Goal: Share content: Share content

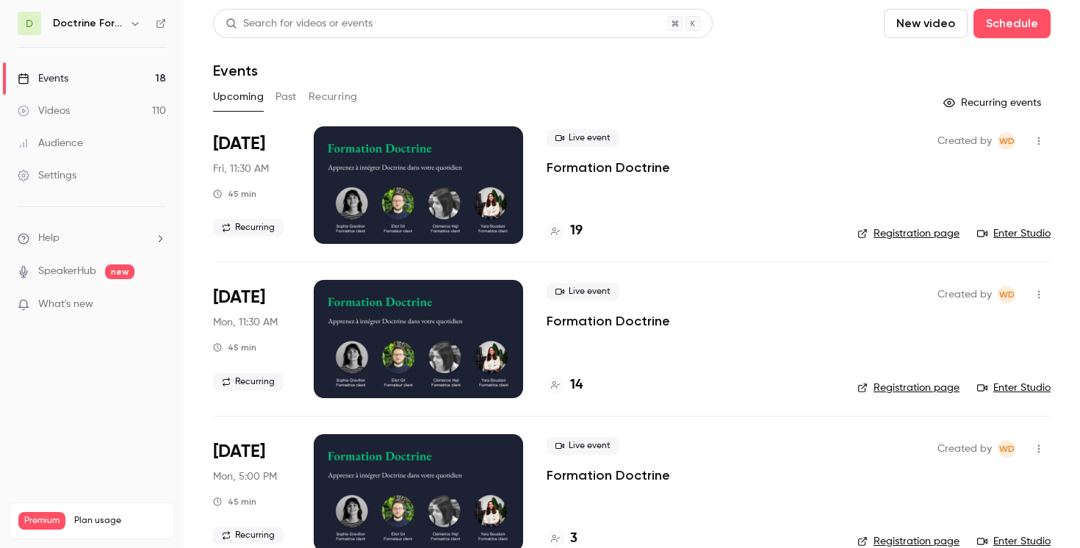
click at [130, 30] on button "button" at bounding box center [135, 24] width 18 height 18
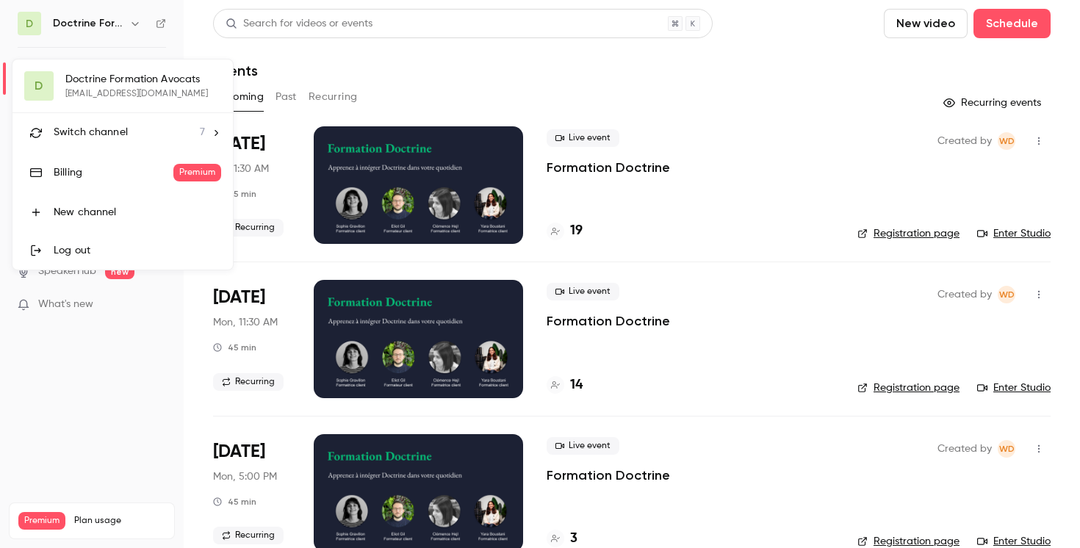
click at [192, 137] on div "Switch channel 7" at bounding box center [129, 132] width 151 height 15
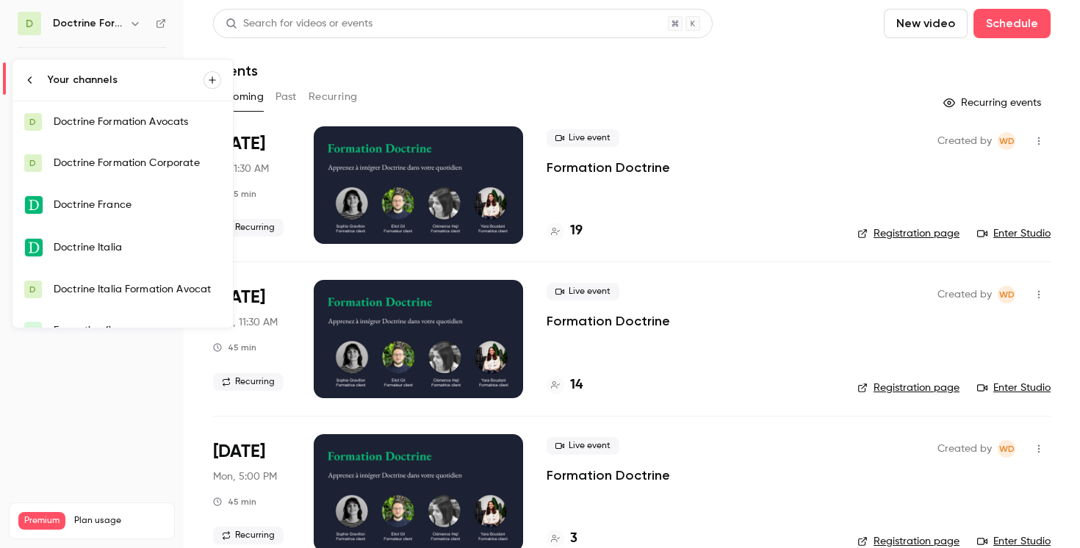
scroll to position [65, 0]
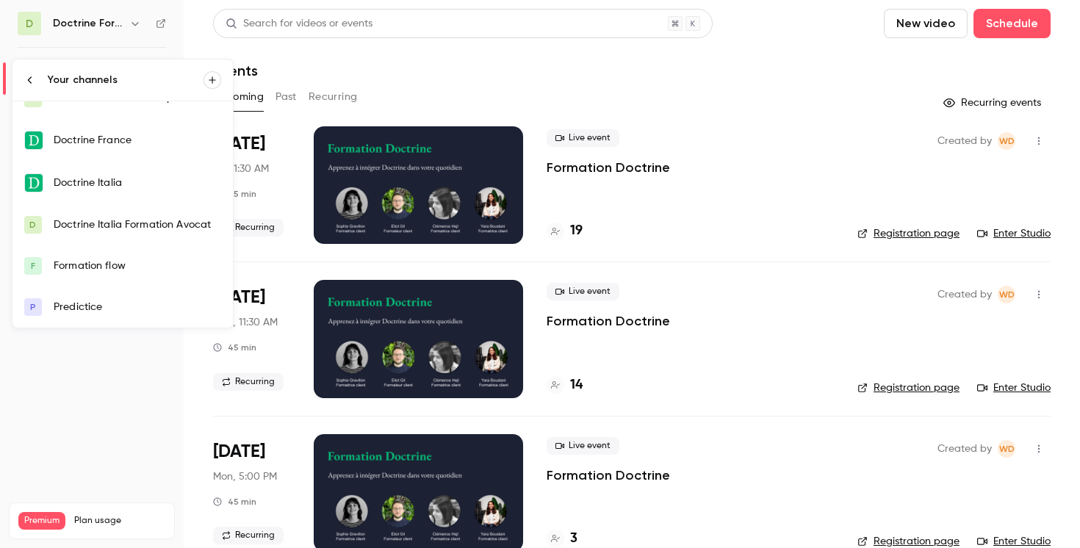
click at [115, 259] on div "Formation flow" at bounding box center [138, 266] width 168 height 15
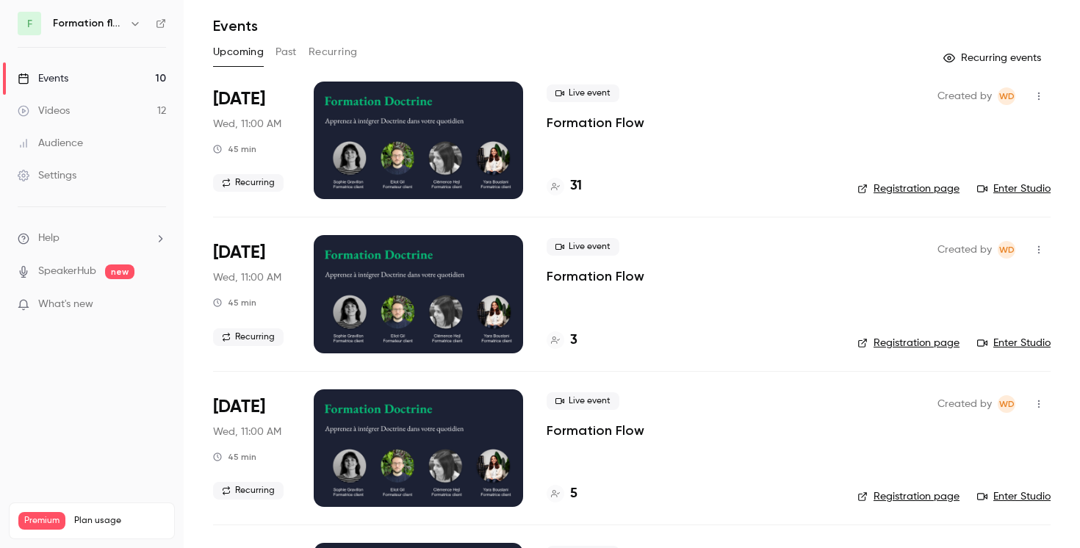
scroll to position [30, 0]
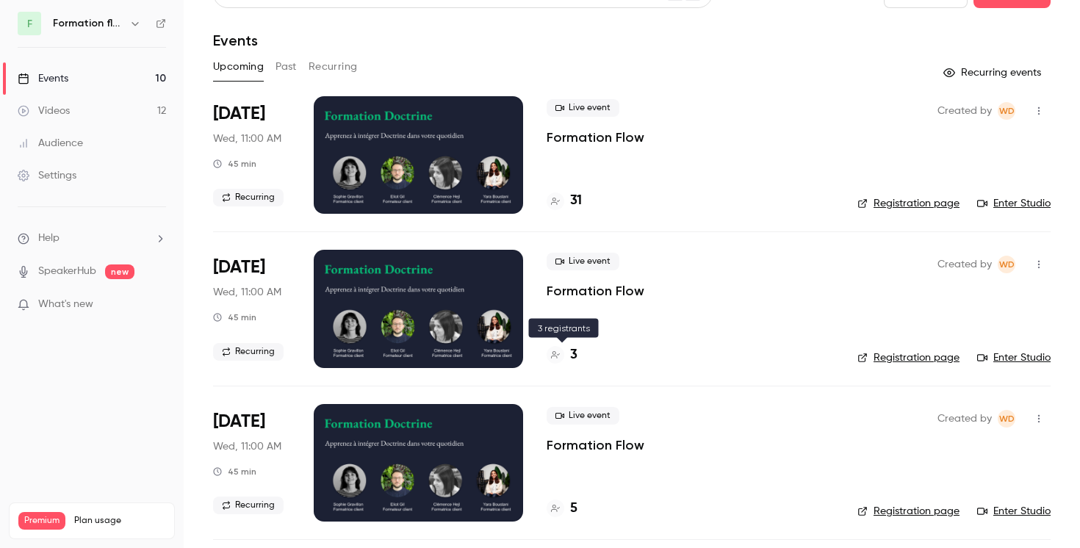
click at [564, 356] on div "3" at bounding box center [562, 355] width 31 height 20
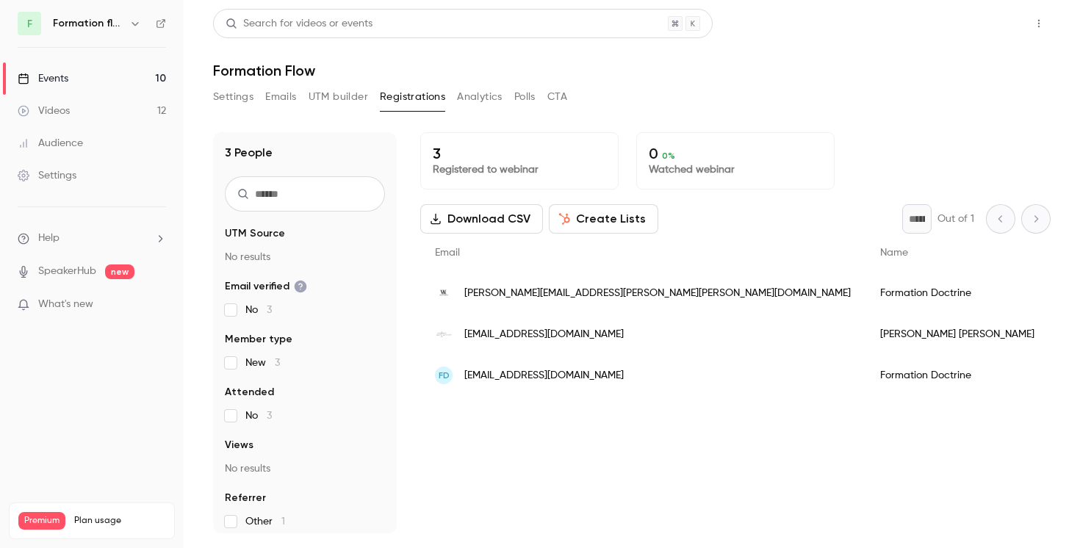
click at [979, 36] on button "Share" at bounding box center [986, 23] width 58 height 29
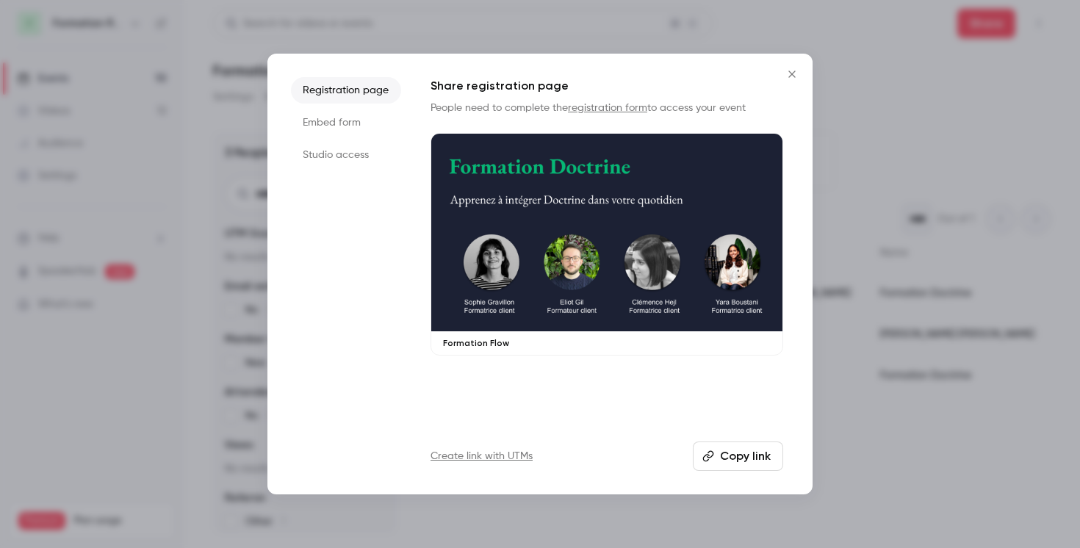
click at [321, 132] on li "Embed form" at bounding box center [346, 122] width 110 height 26
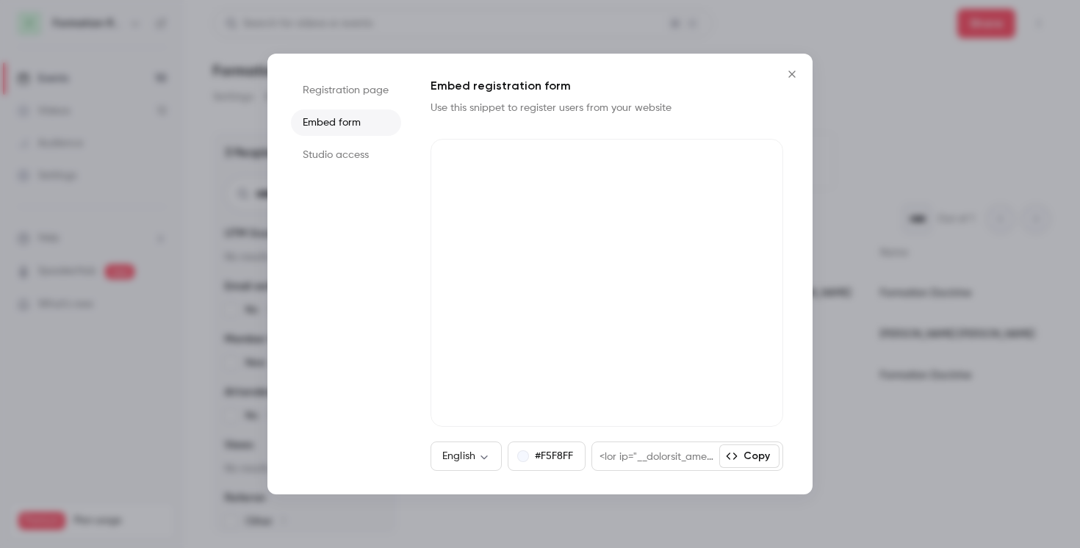
click at [802, 79] on button "Close" at bounding box center [791, 74] width 29 height 29
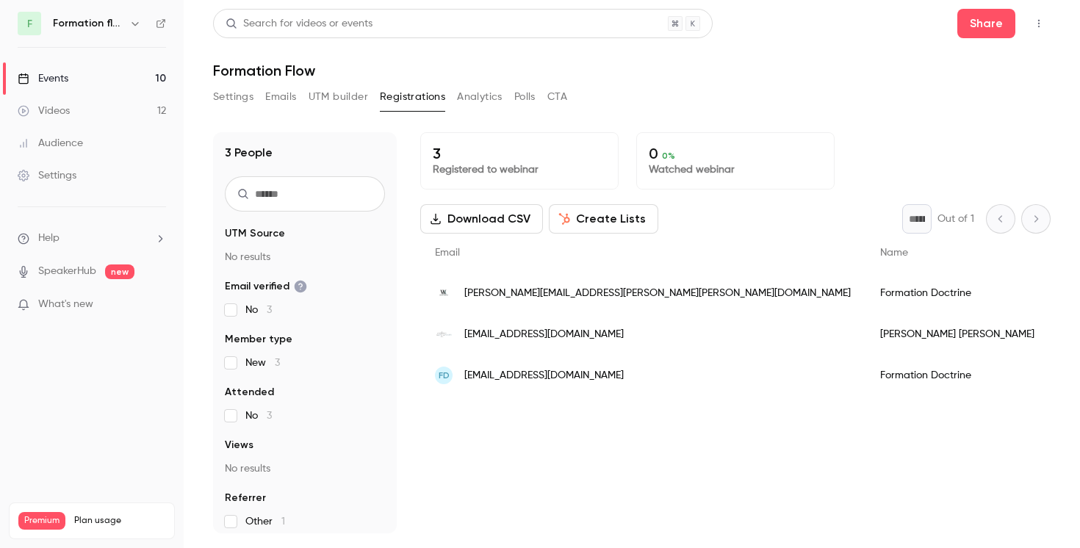
click at [135, 30] on button "button" at bounding box center [135, 24] width 18 height 18
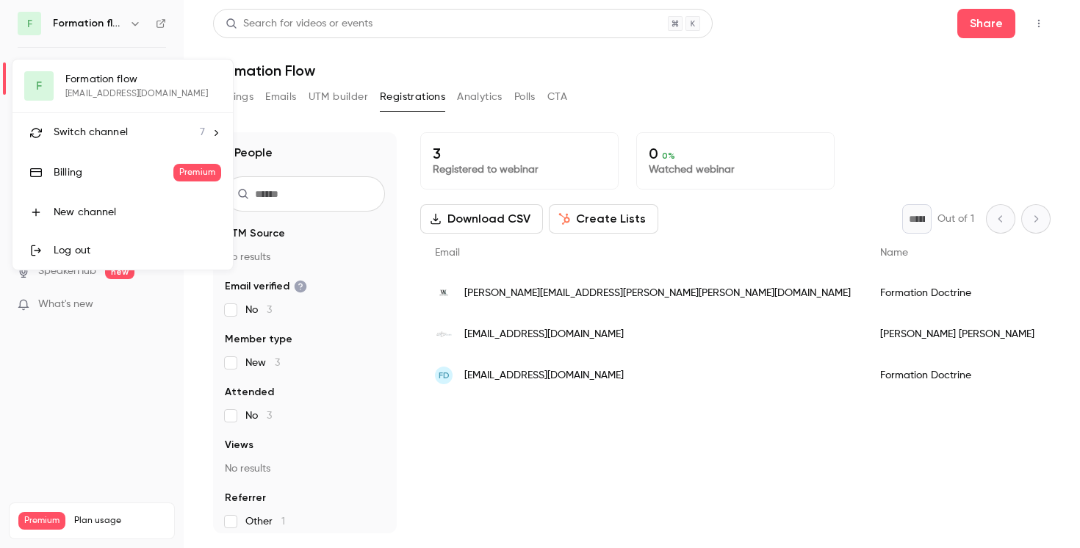
click at [140, 131] on div "Switch channel 7" at bounding box center [129, 132] width 151 height 15
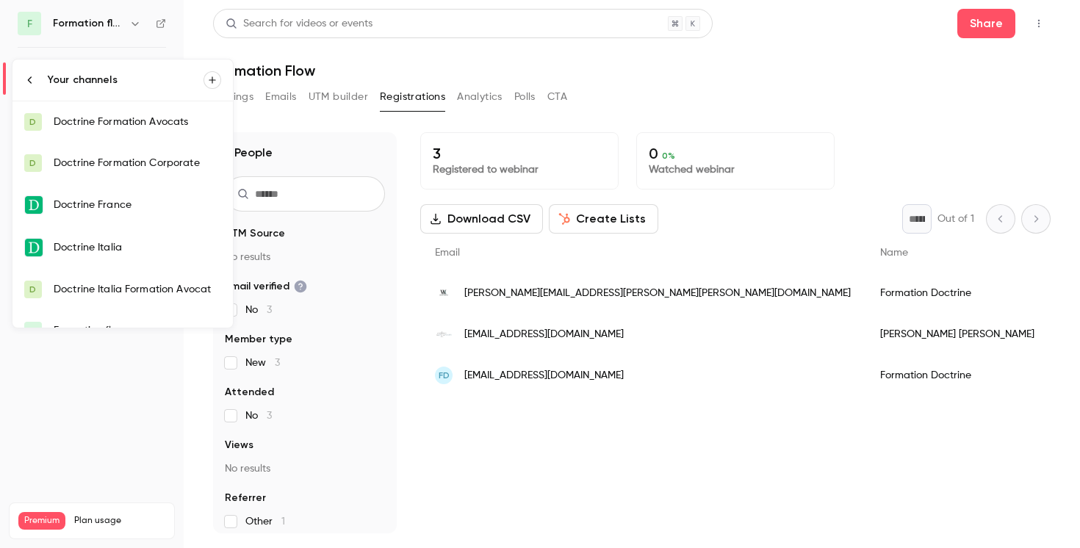
click at [136, 165] on div "Doctrine Formation Corporate" at bounding box center [138, 163] width 168 height 15
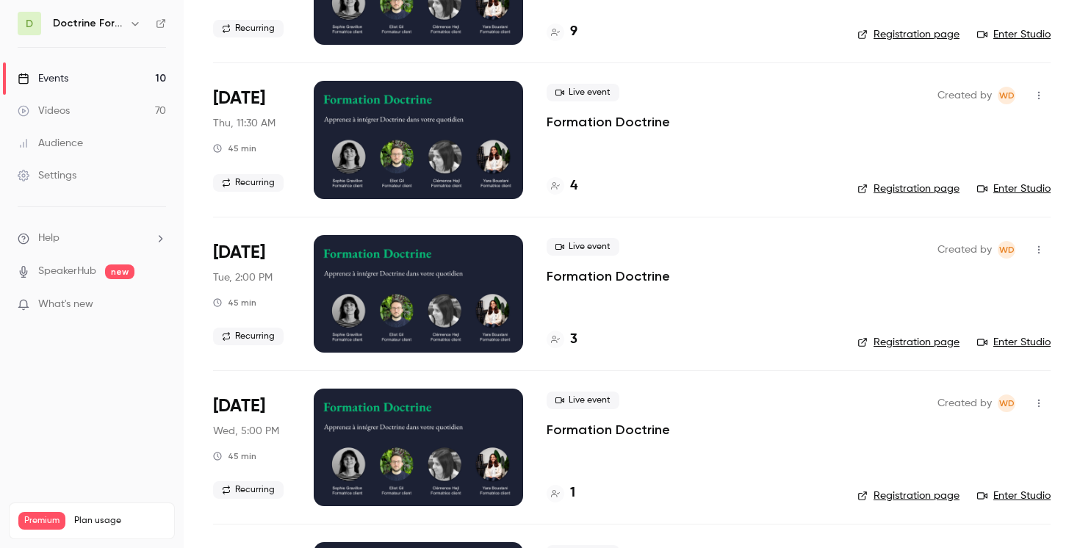
scroll to position [227, 0]
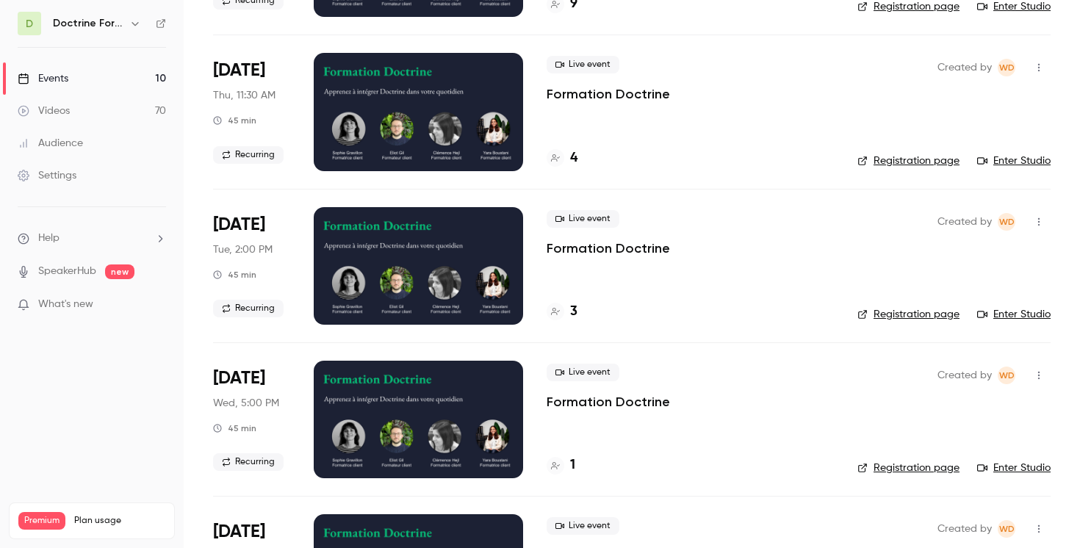
click at [1045, 222] on button "button" at bounding box center [1039, 222] width 24 height 24
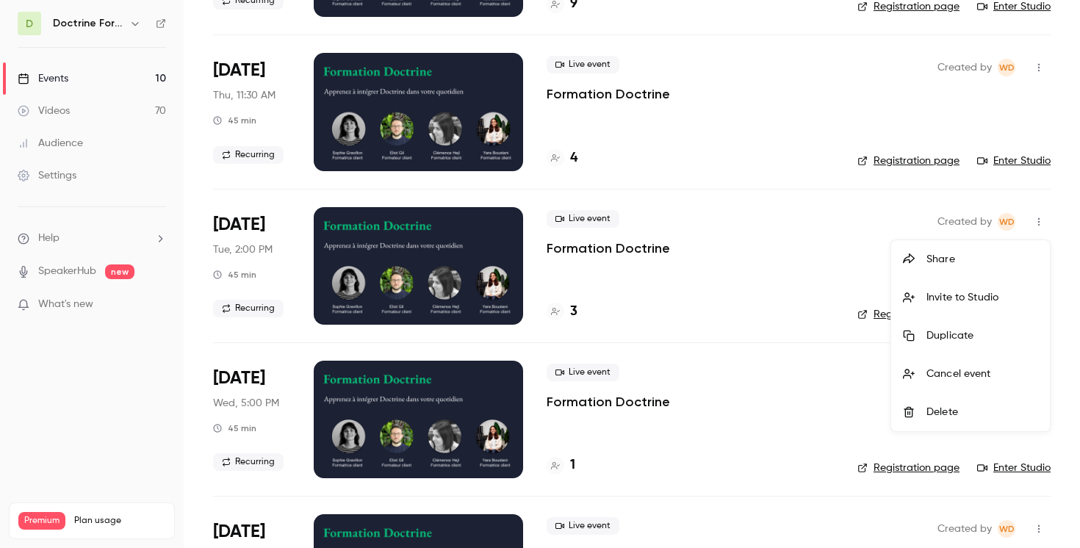
click at [945, 256] on div "Share" at bounding box center [983, 259] width 112 height 15
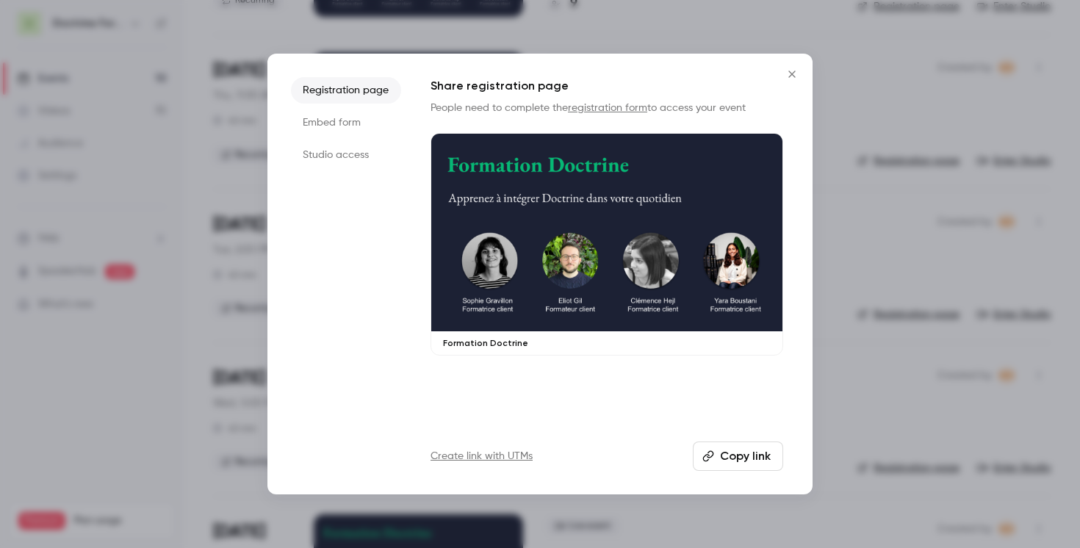
click at [353, 126] on li "Embed form" at bounding box center [346, 122] width 110 height 26
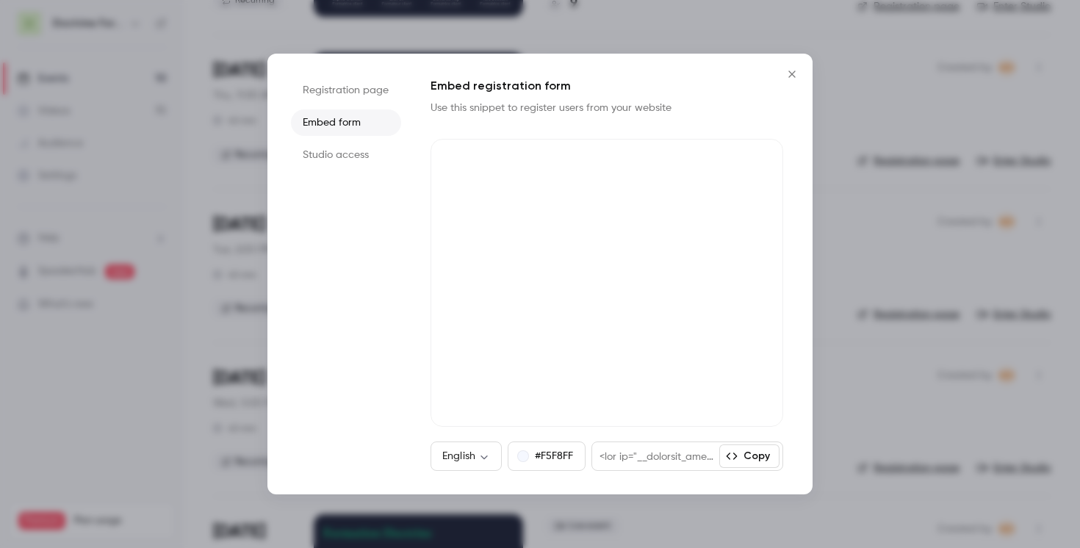
click at [953, 82] on div at bounding box center [540, 274] width 1080 height 548
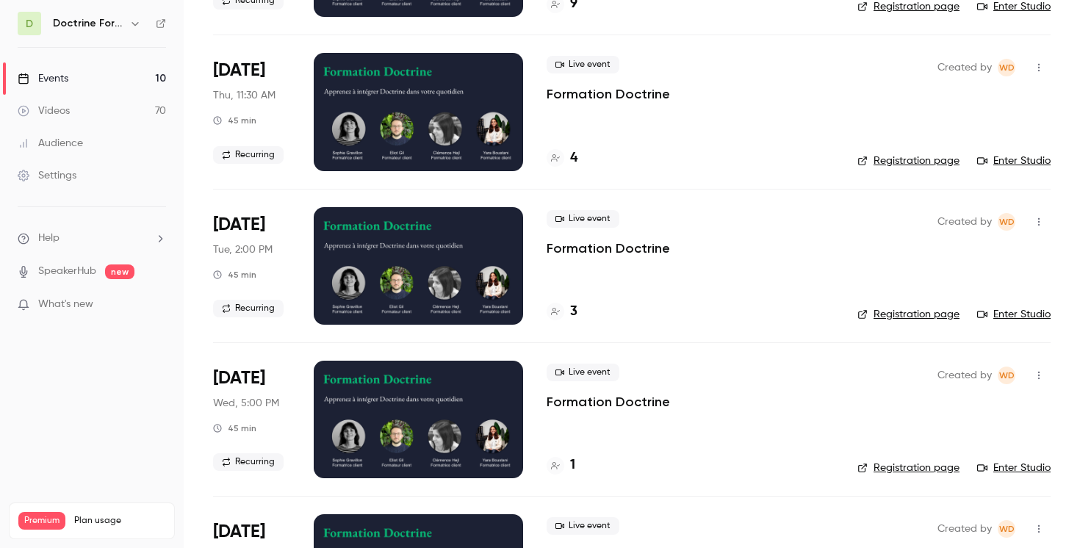
click at [1029, 219] on button "button" at bounding box center [1039, 222] width 24 height 24
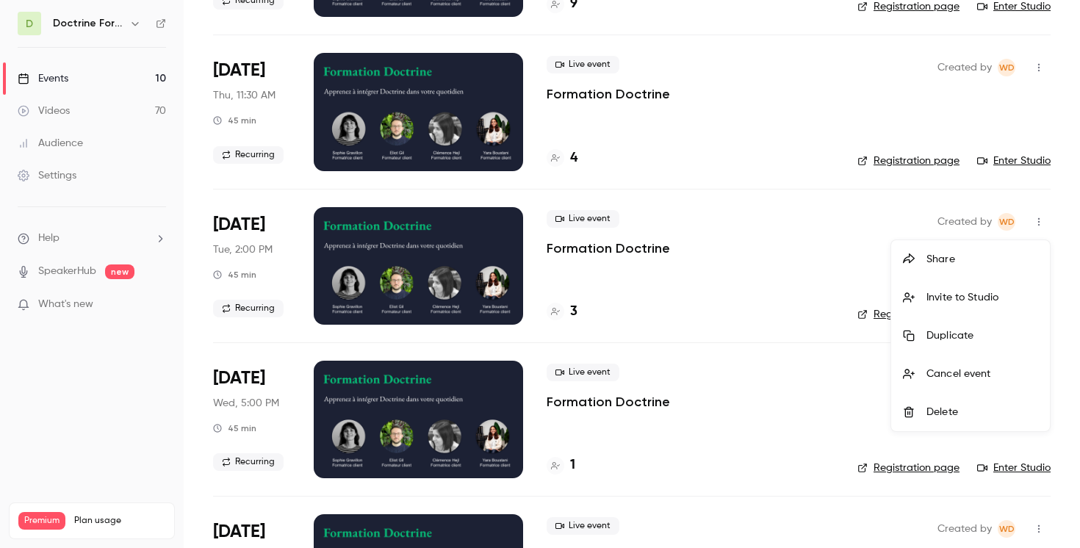
click at [951, 259] on div "Share" at bounding box center [983, 259] width 112 height 15
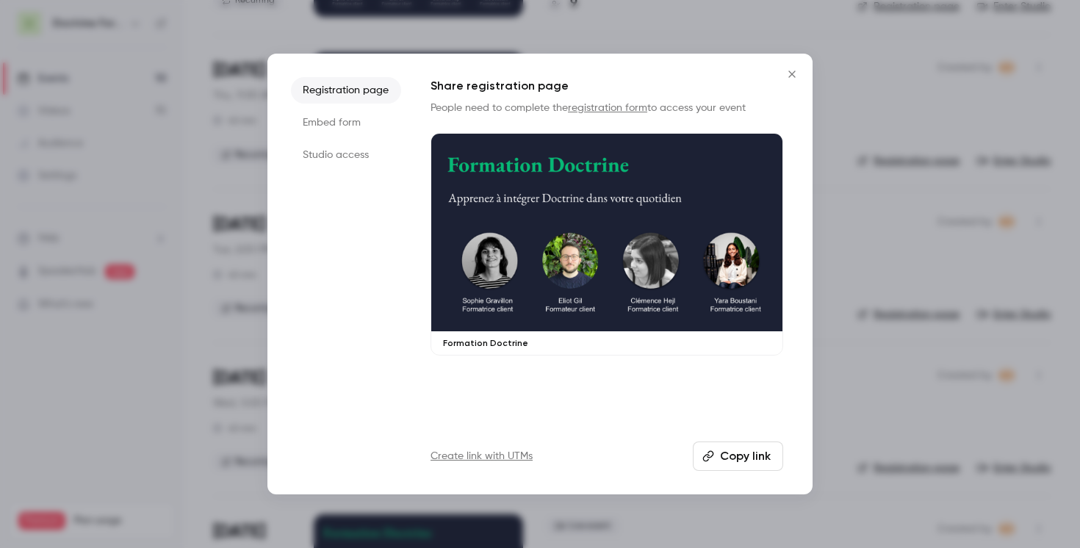
click at [342, 130] on li "Embed form" at bounding box center [346, 122] width 110 height 26
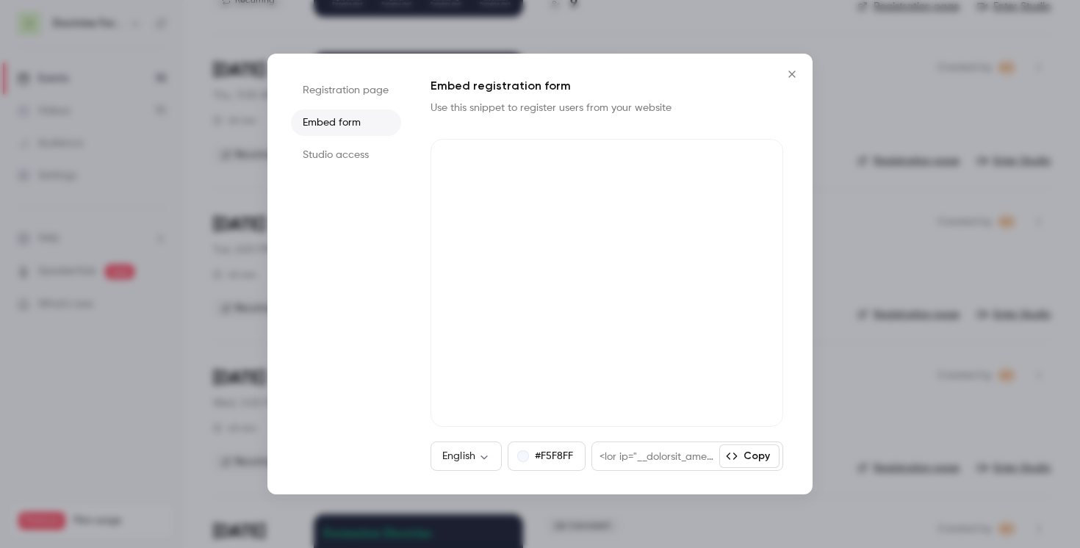
click at [792, 76] on icon "Close" at bounding box center [792, 74] width 18 height 12
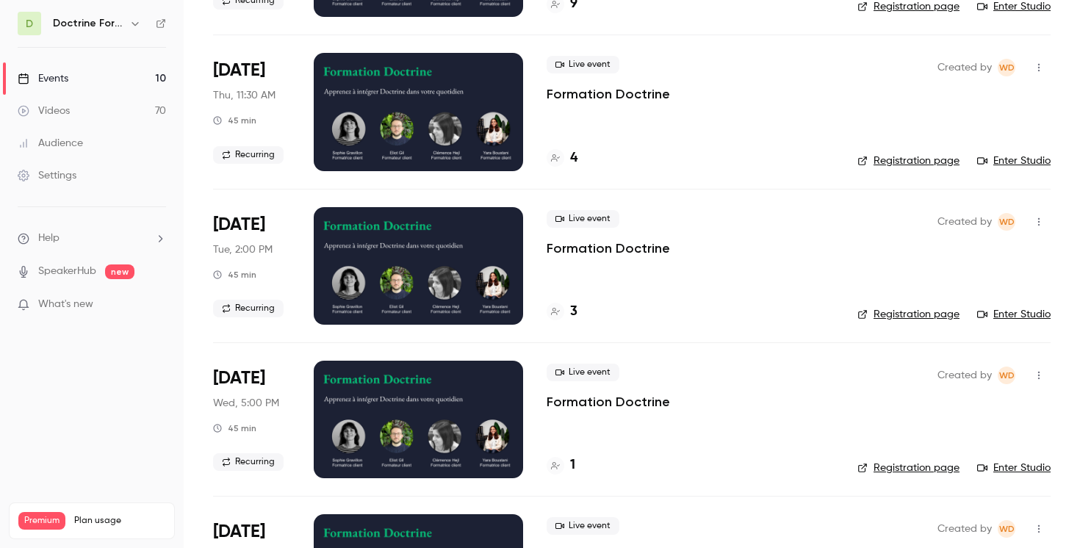
click at [1039, 222] on icon "button" at bounding box center [1038, 221] width 1 height 8
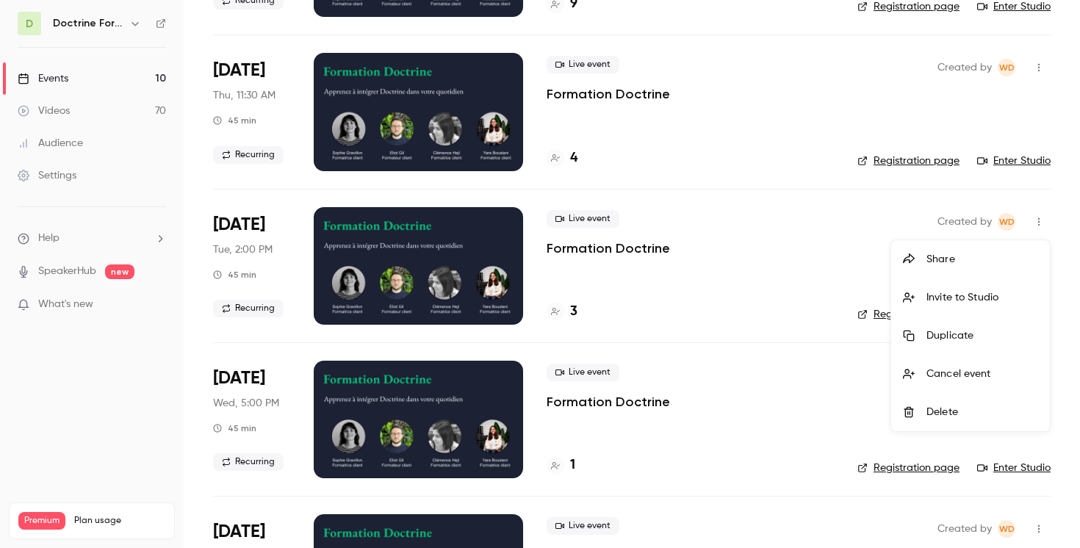
click at [957, 257] on div "Share" at bounding box center [983, 259] width 112 height 15
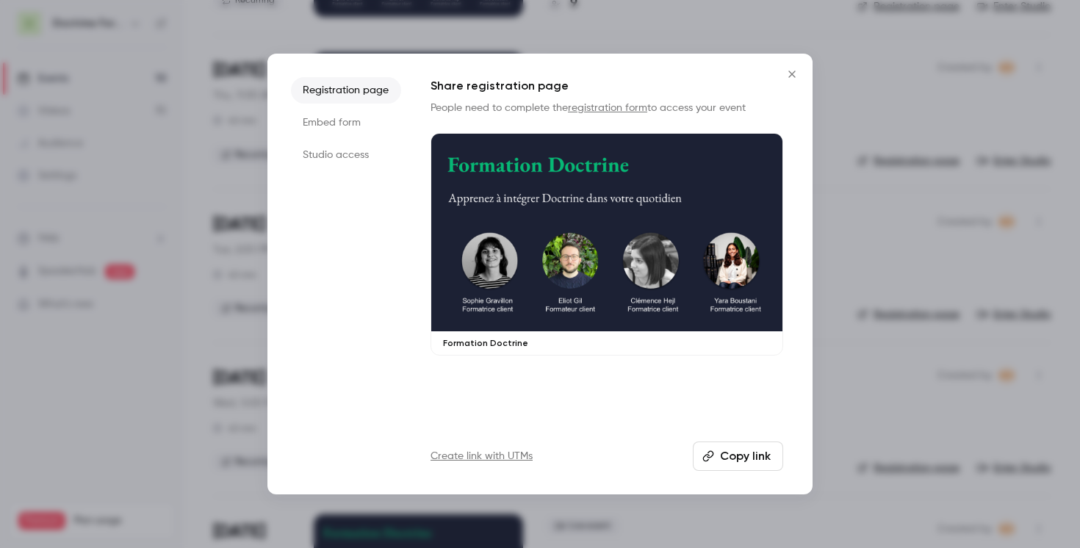
click at [331, 119] on li "Embed form" at bounding box center [346, 122] width 110 height 26
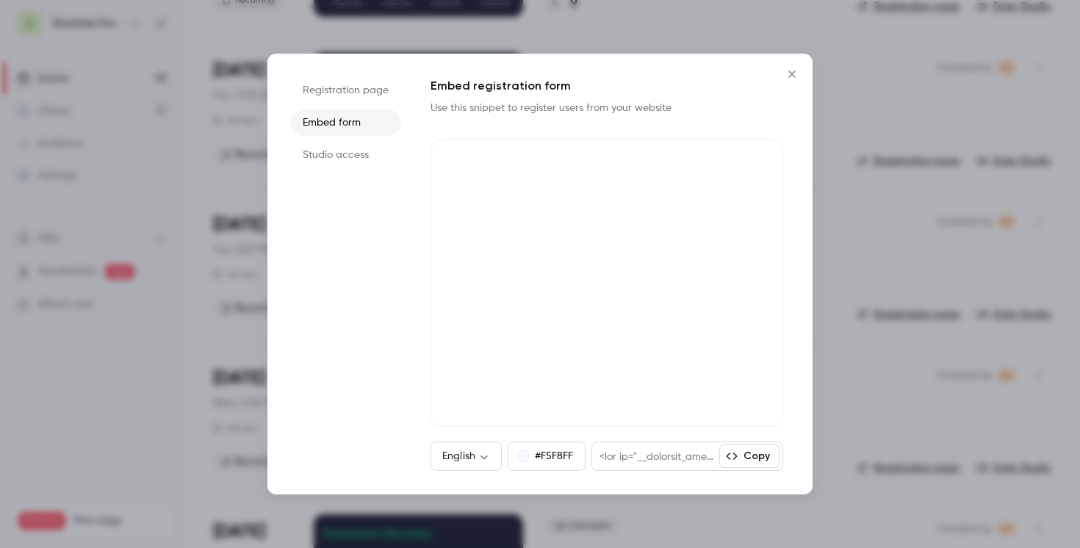
click at [792, 73] on icon "Close" at bounding box center [791, 74] width 7 height 7
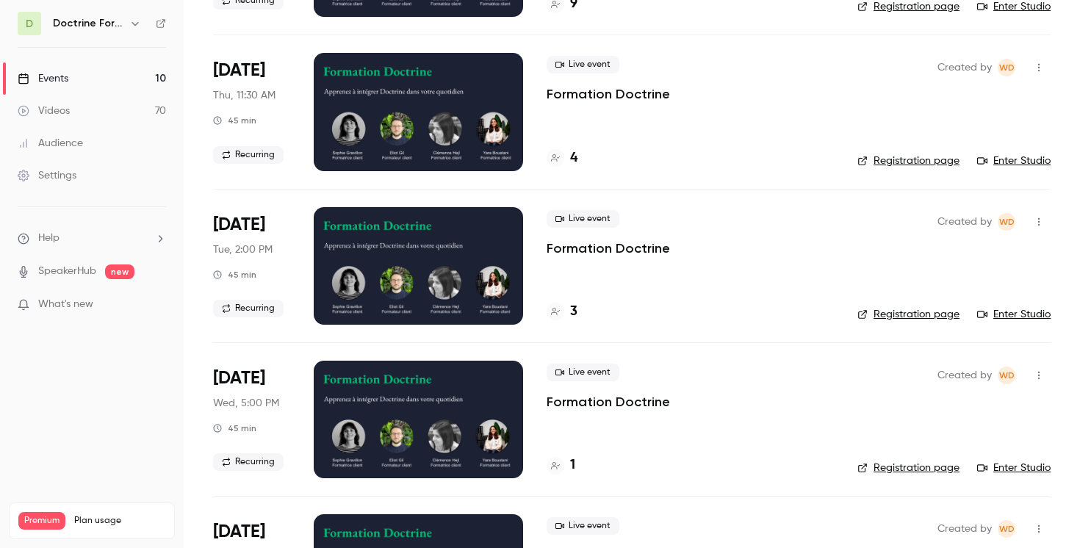
click at [1035, 223] on icon "button" at bounding box center [1039, 222] width 12 height 10
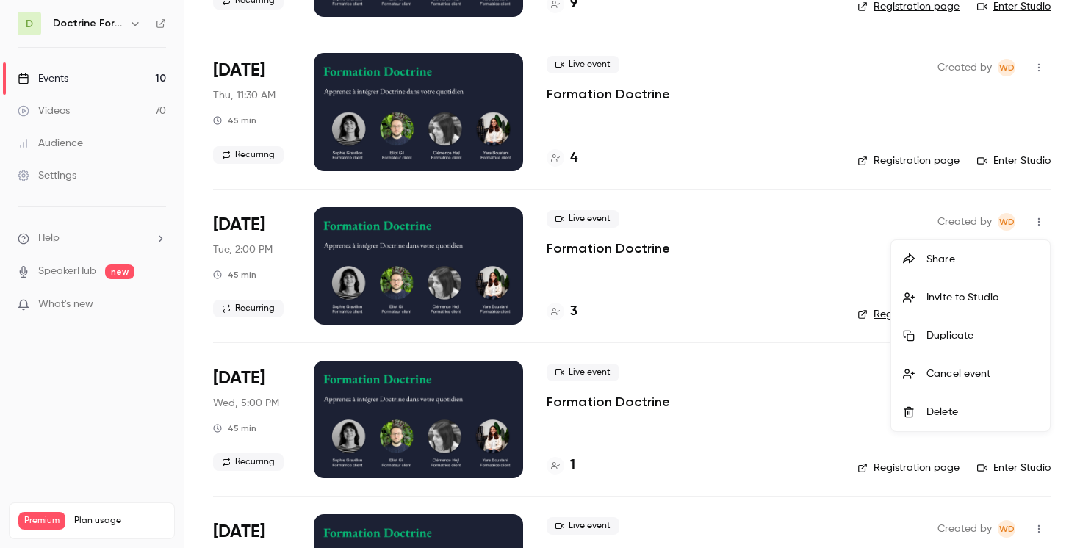
click at [945, 255] on div "Share" at bounding box center [983, 259] width 112 height 15
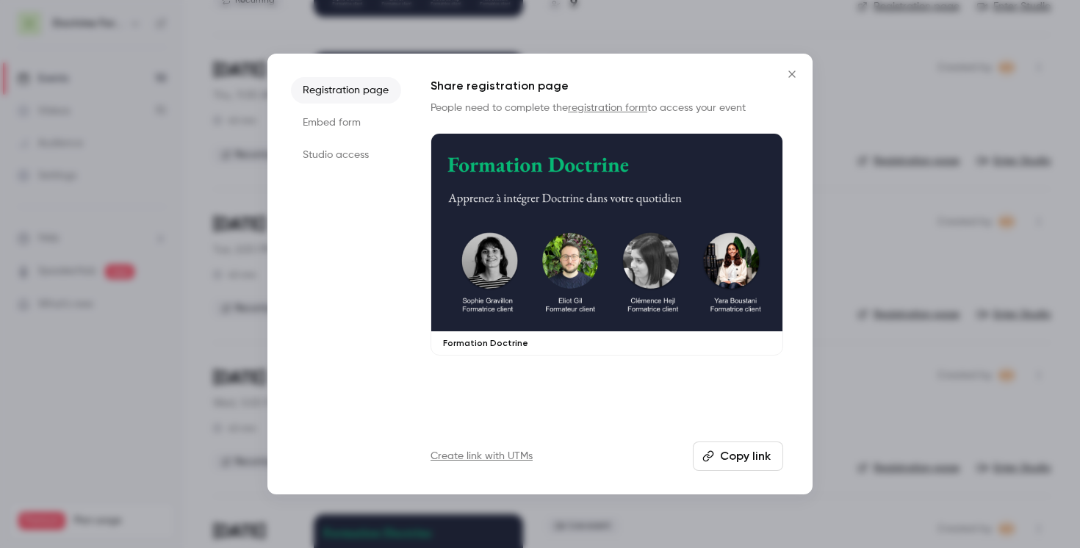
click at [339, 126] on li "Embed form" at bounding box center [346, 122] width 110 height 26
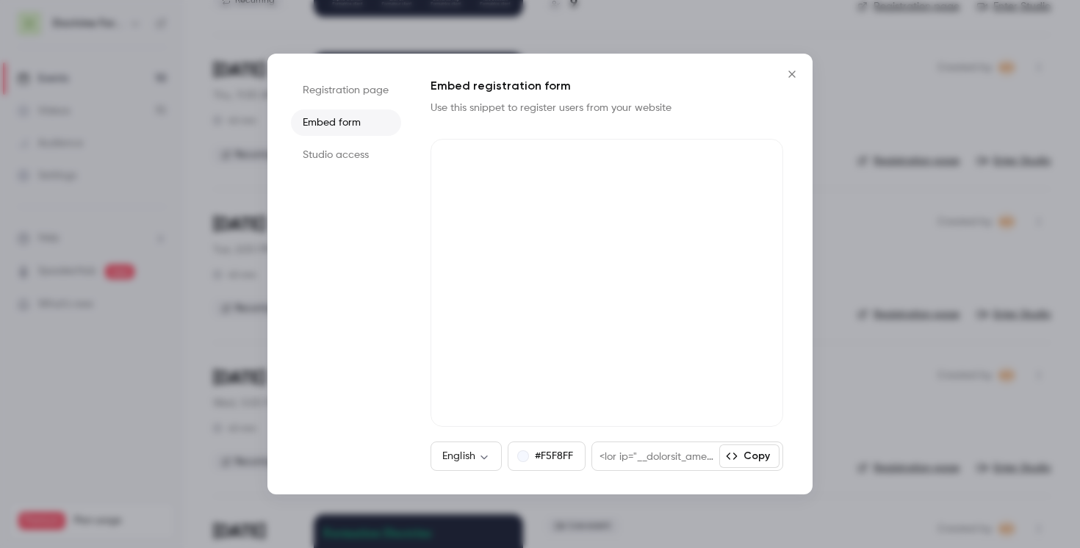
click at [785, 69] on icon "Close" at bounding box center [792, 74] width 18 height 12
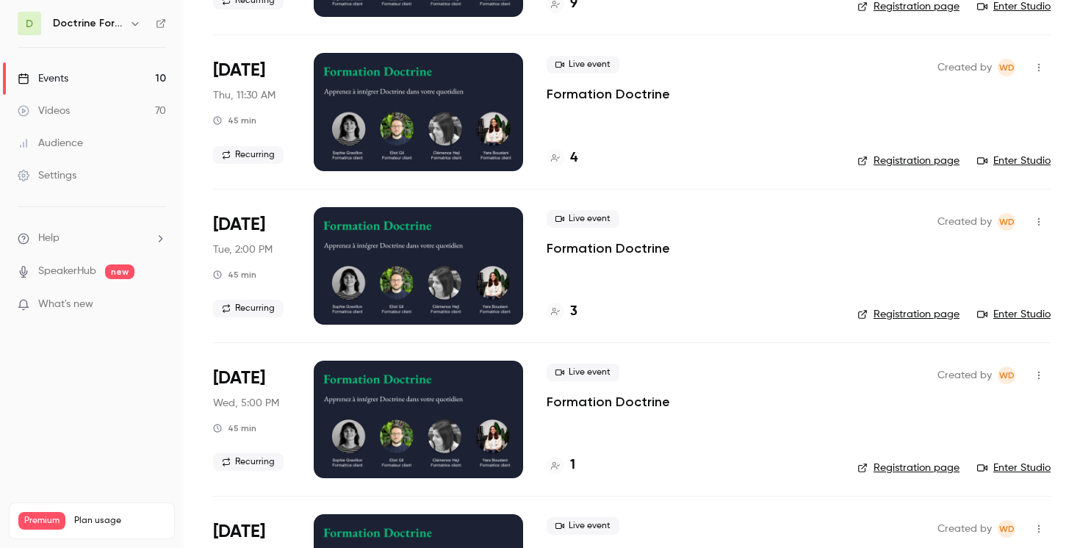
click at [1034, 217] on icon "button" at bounding box center [1039, 222] width 12 height 10
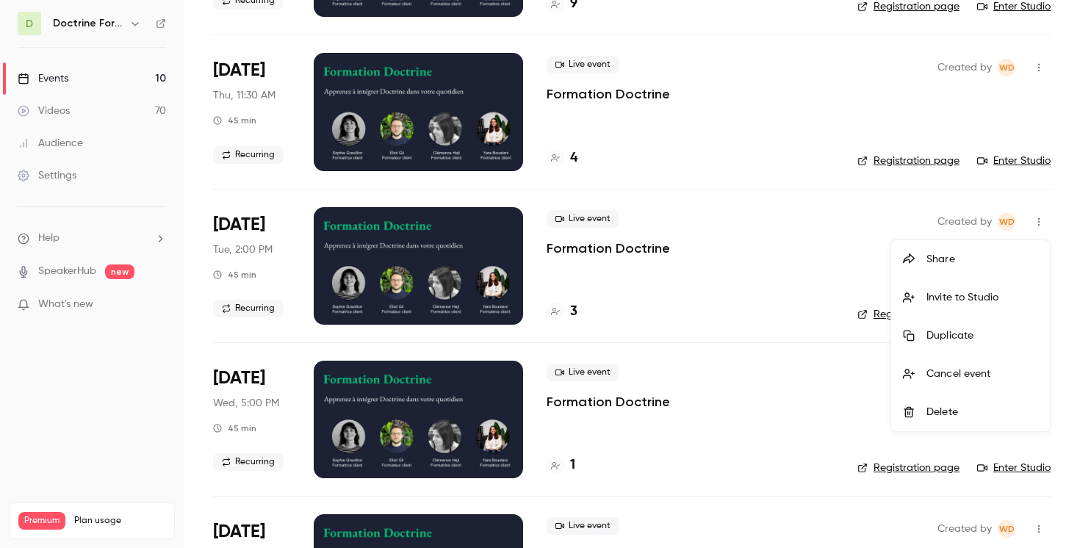
click at [964, 258] on div "Share" at bounding box center [983, 259] width 112 height 15
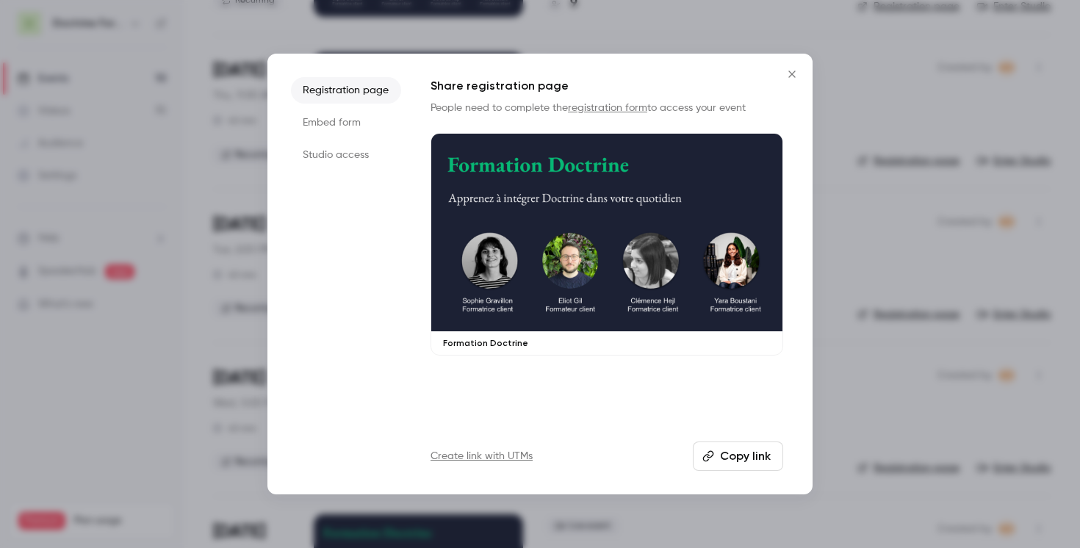
click at [330, 123] on li "Embed form" at bounding box center [346, 122] width 110 height 26
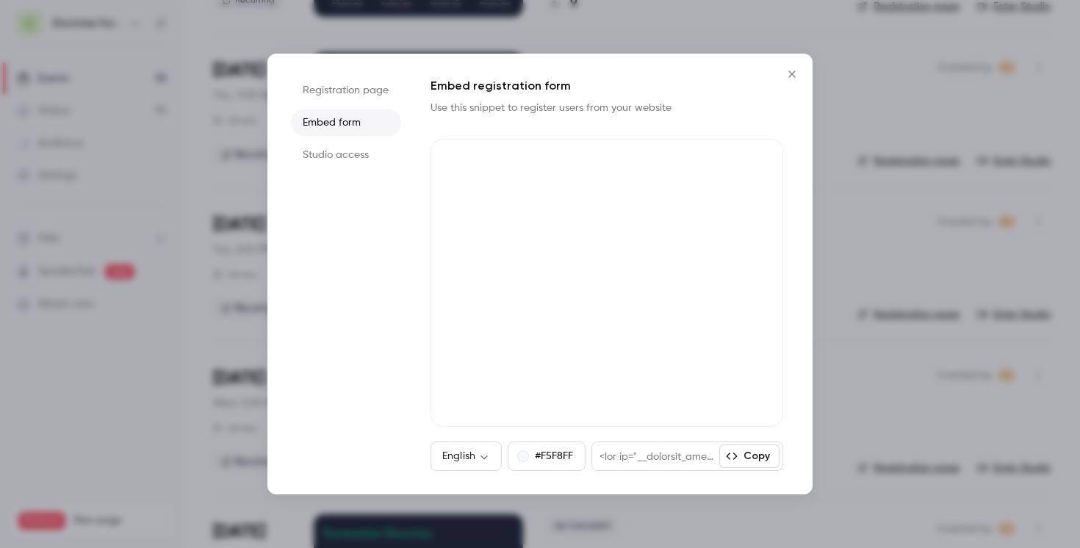
click at [796, 65] on button "Close" at bounding box center [791, 74] width 29 height 29
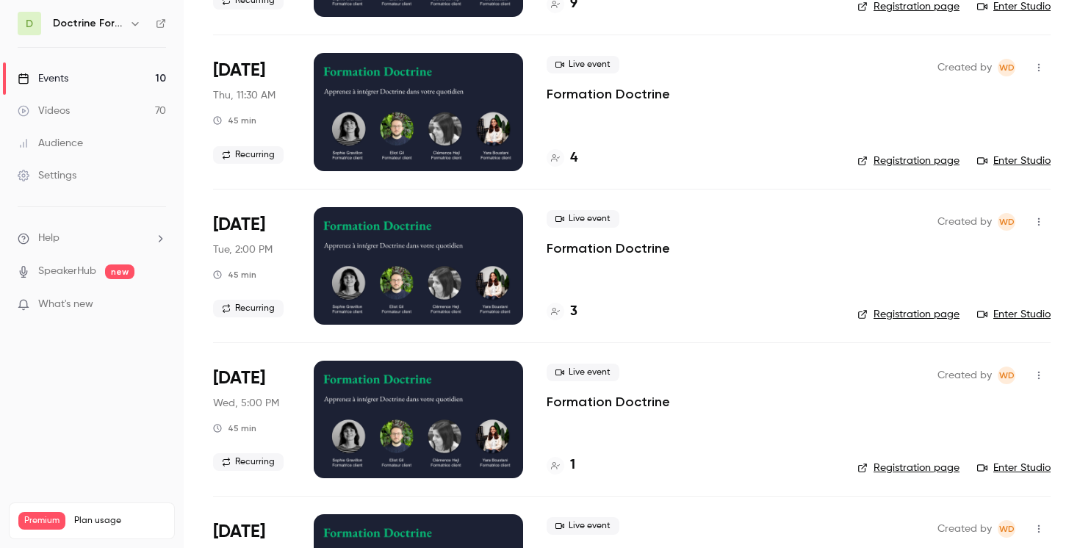
click at [1044, 223] on icon "button" at bounding box center [1039, 222] width 12 height 10
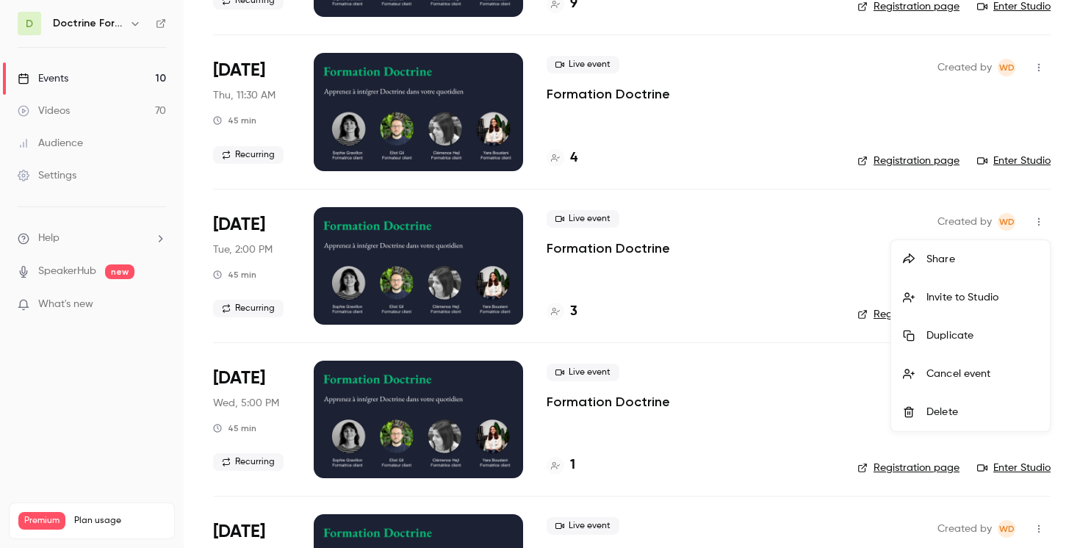
click at [929, 260] on div "Share" at bounding box center [983, 259] width 112 height 15
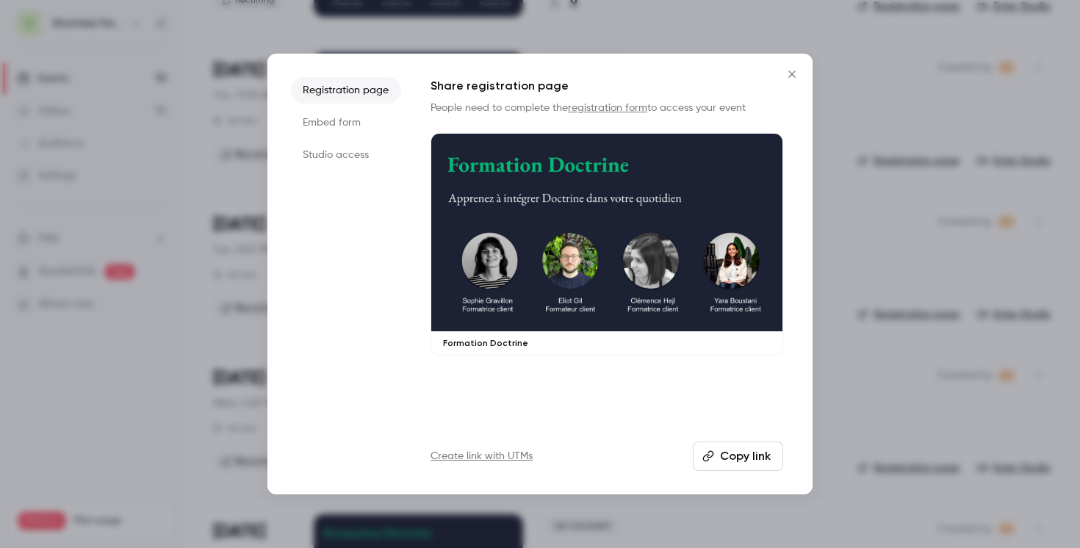
click at [356, 130] on li "Embed form" at bounding box center [346, 122] width 110 height 26
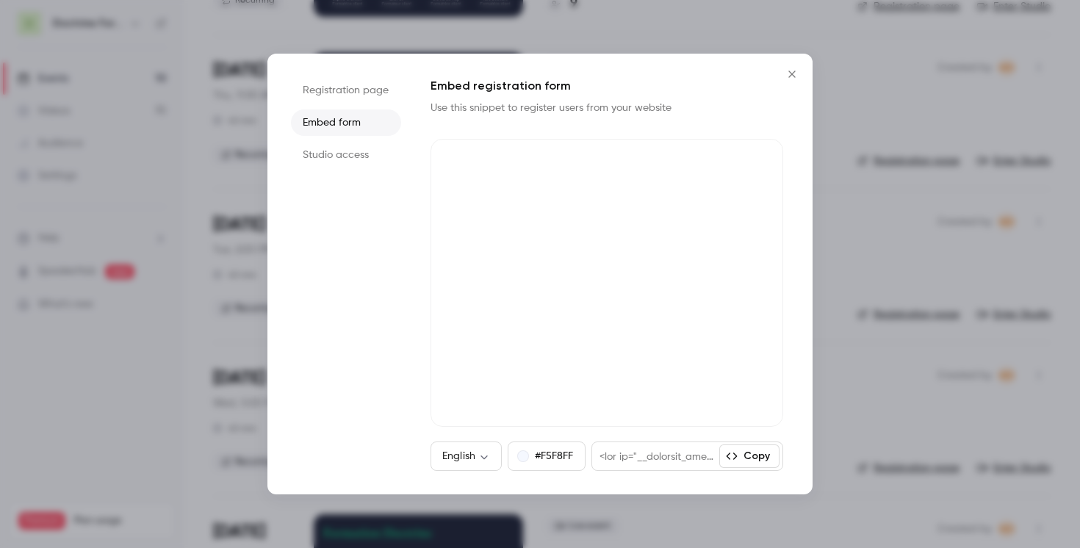
click at [784, 83] on button "Close" at bounding box center [791, 74] width 29 height 29
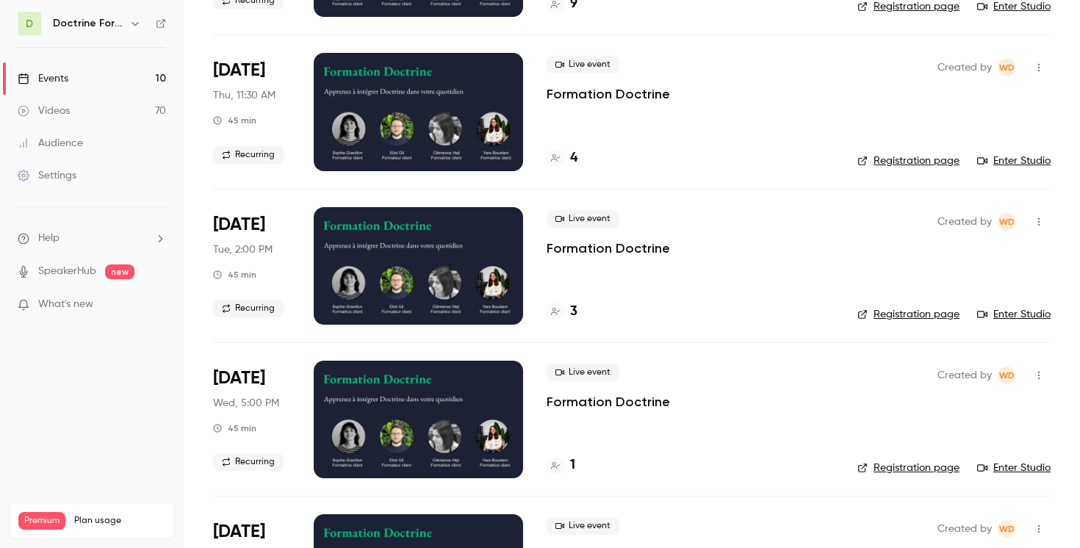
click at [1043, 217] on icon "button" at bounding box center [1039, 222] width 12 height 10
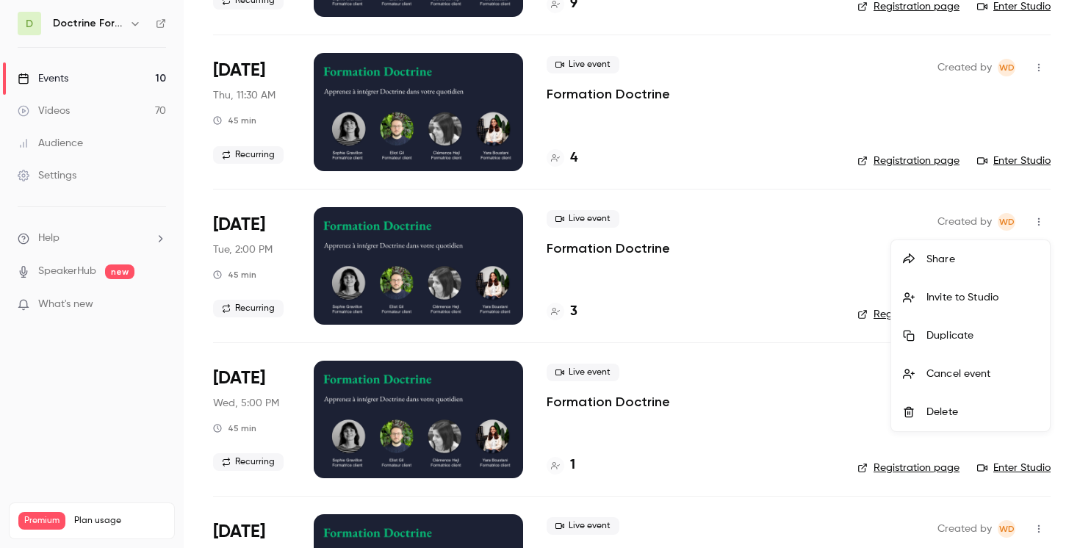
click at [937, 267] on li "Share" at bounding box center [970, 259] width 159 height 38
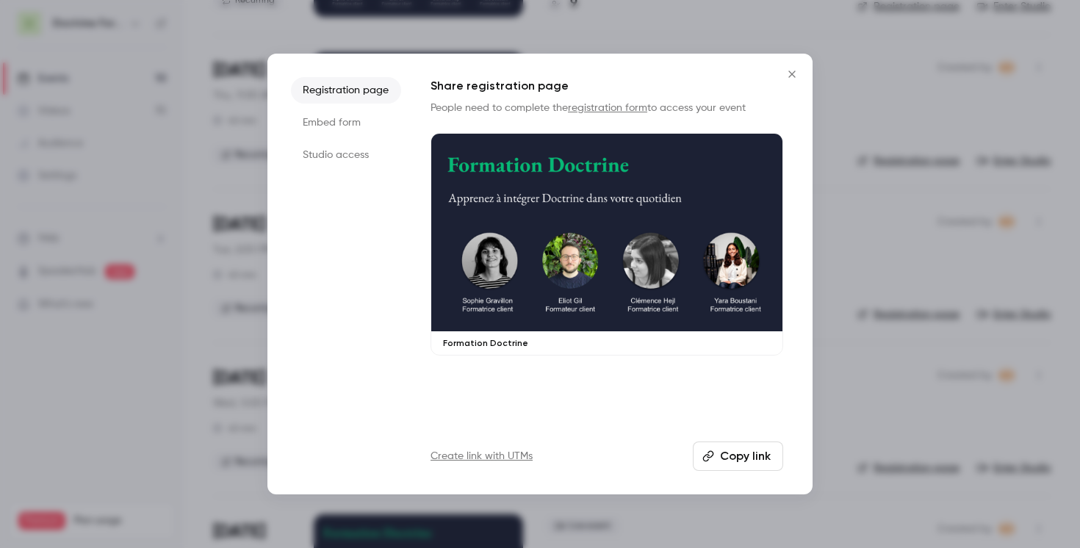
click at [354, 129] on li "Embed form" at bounding box center [346, 122] width 110 height 26
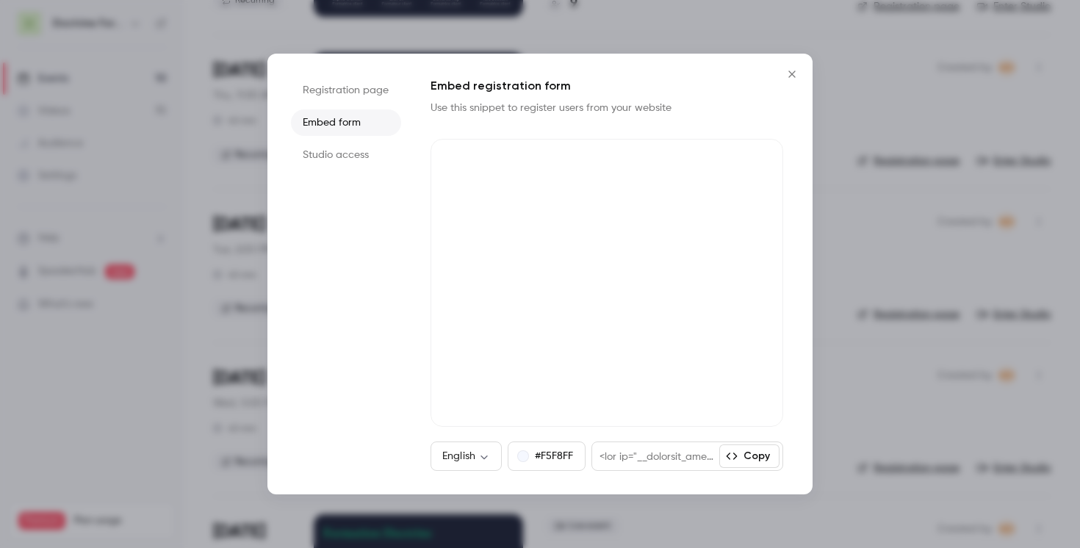
click at [791, 71] on icon "Close" at bounding box center [792, 74] width 18 height 12
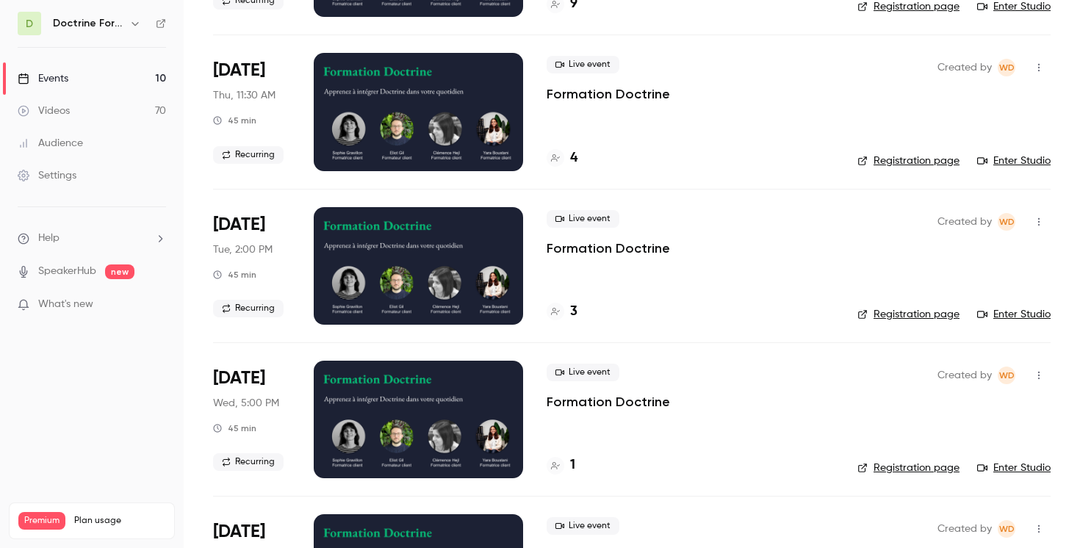
click at [1046, 221] on button "button" at bounding box center [1039, 222] width 24 height 24
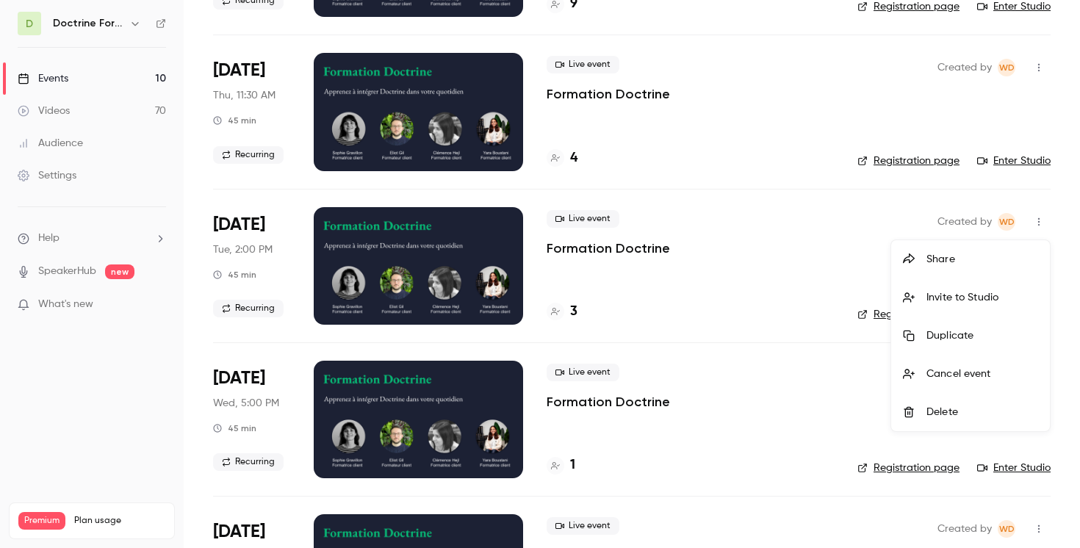
click at [945, 259] on div "Share" at bounding box center [983, 259] width 112 height 15
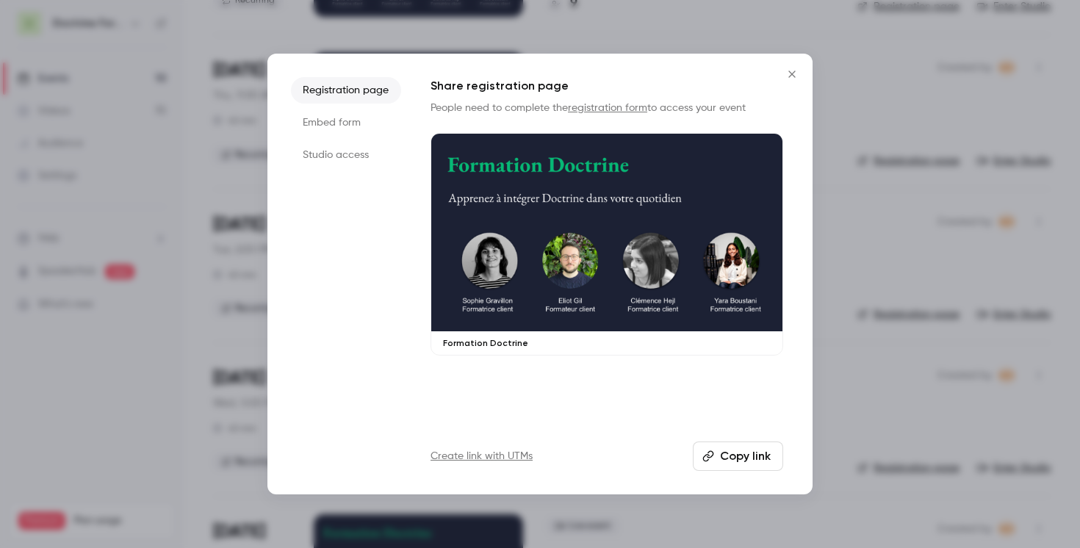
click at [345, 123] on li "Embed form" at bounding box center [346, 122] width 110 height 26
